Goal: Transaction & Acquisition: Book appointment/travel/reservation

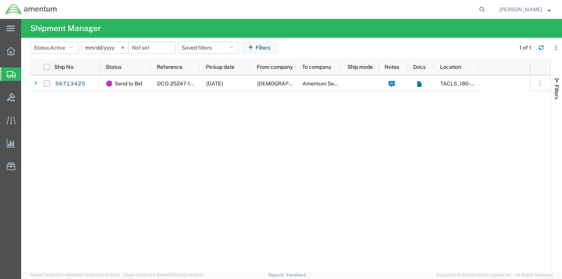
click at [11, 74] on icon at bounding box center [11, 74] width 9 height 7
click at [12, 49] on icon at bounding box center [11, 51] width 8 height 8
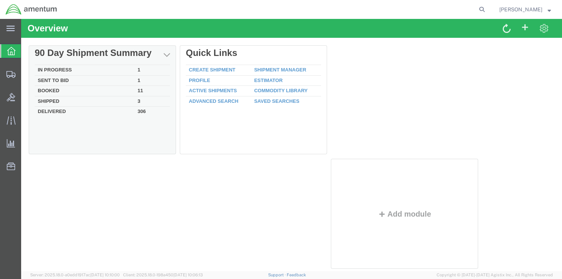
click at [65, 69] on td "In Progress" at bounding box center [85, 70] width 100 height 11
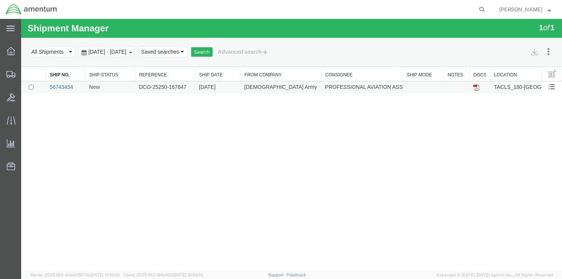
click at [63, 86] on link "56743454" at bounding box center [60, 87] width 23 height 6
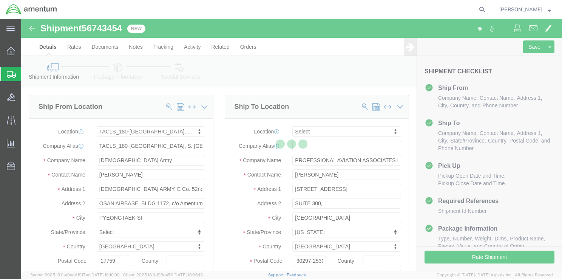
select select "42679"
select select
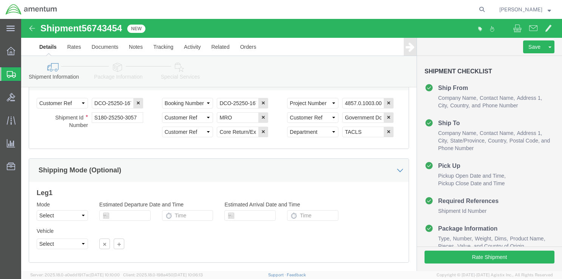
scroll to position [486, 0]
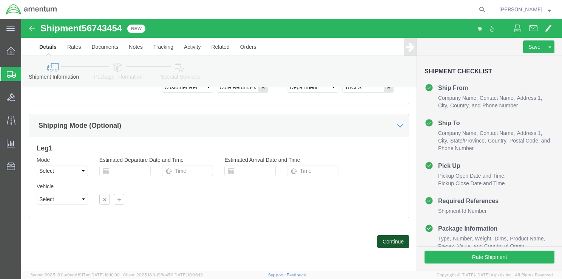
click button "Continue"
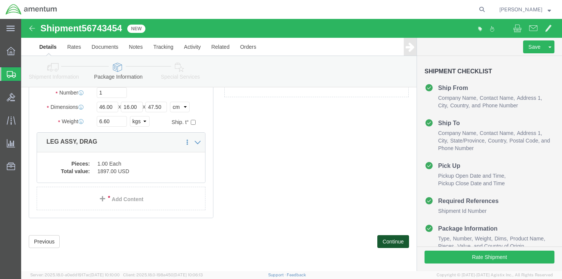
scroll to position [42, 0]
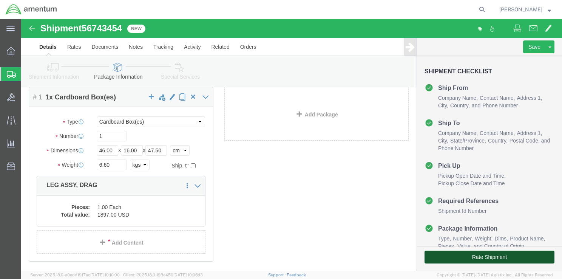
click button "Rate Shipment"
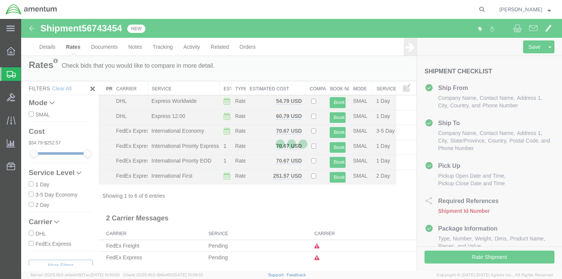
scroll to position [0, 0]
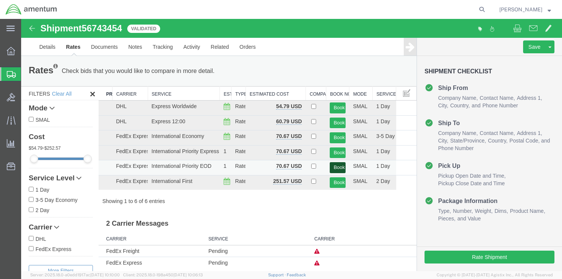
click at [335, 167] on button "Book" at bounding box center [337, 167] width 15 height 11
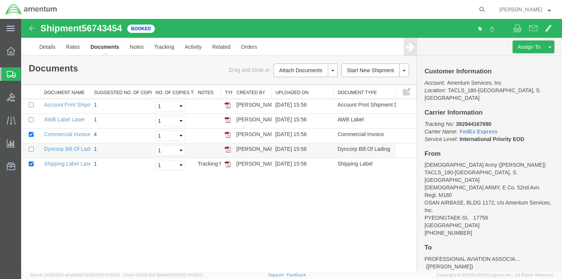
drag, startPoint x: 266, startPoint y: 19, endPoint x: 227, endPoint y: 147, distance: 134.2
click at [229, 164] on img at bounding box center [228, 164] width 6 height 6
click at [230, 120] on img at bounding box center [228, 120] width 6 height 6
click at [227, 147] on img at bounding box center [228, 149] width 6 height 6
drag, startPoint x: 456, startPoint y: 115, endPoint x: 501, endPoint y: 116, distance: 44.6
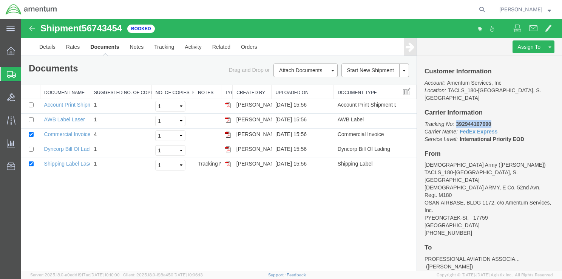
click at [501, 120] on p "Tracking No: 392944167690 Carrier Name: FedEx Express FedEx Express Service Lev…" at bounding box center [490, 131] width 130 height 23
copy b "392944167690"
